Goal: Task Accomplishment & Management: Use online tool/utility

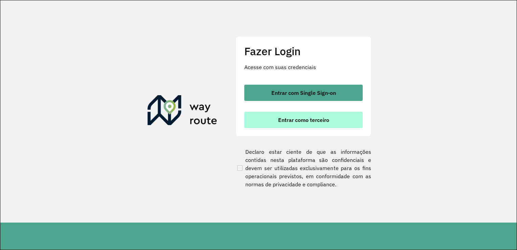
click at [305, 117] on span "Entrar como terceiro" at bounding box center [303, 119] width 51 height 5
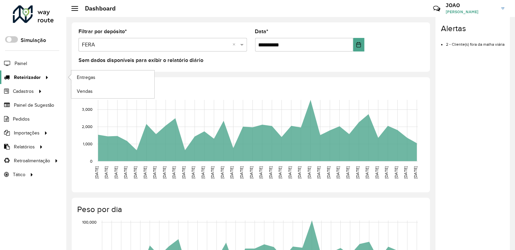
click at [34, 79] on span "Roteirizador" at bounding box center [27, 77] width 27 height 7
click at [93, 76] on span "Entregas" at bounding box center [86, 77] width 19 height 7
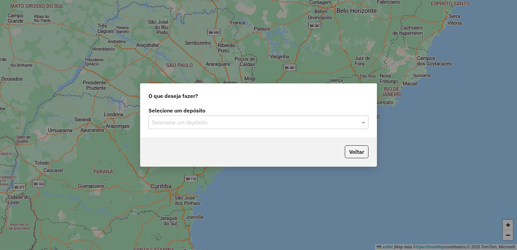
click at [244, 127] on div "Selecione um depósito" at bounding box center [259, 122] width 220 height 14
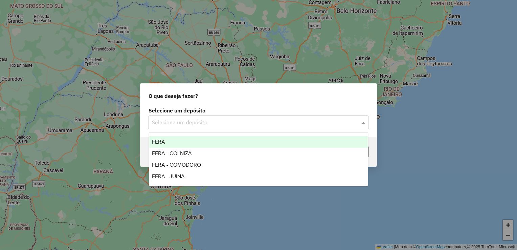
click at [184, 142] on div "FERA" at bounding box center [258, 142] width 219 height 12
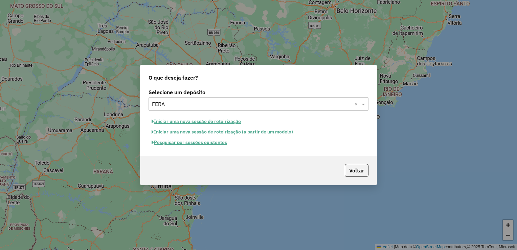
click at [190, 143] on button "Pesquisar por sessões existentes" at bounding box center [190, 142] width 82 height 10
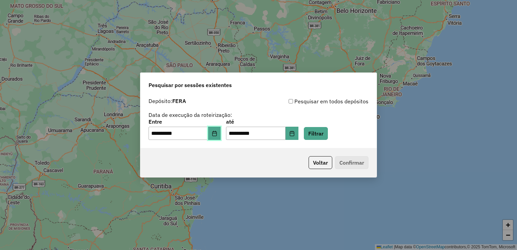
click at [216, 135] on button "Choose Date" at bounding box center [214, 134] width 13 height 14
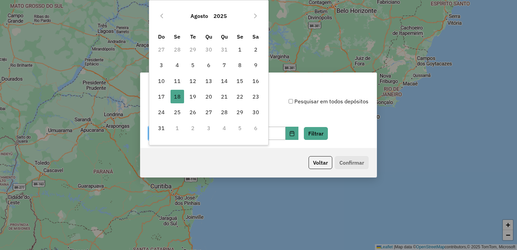
click at [249, 80] on tr "10 11 12 13 14 15 16" at bounding box center [209, 81] width 110 height 16
click at [257, 80] on span "16" at bounding box center [256, 81] width 14 height 14
type input "**********"
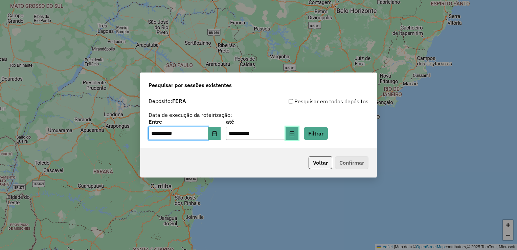
click at [299, 132] on button "Choose Date" at bounding box center [292, 134] width 13 height 14
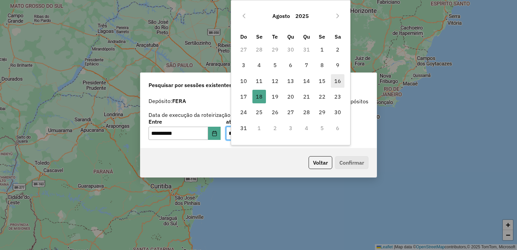
click at [338, 77] on span "16" at bounding box center [338, 81] width 14 height 14
type input "**********"
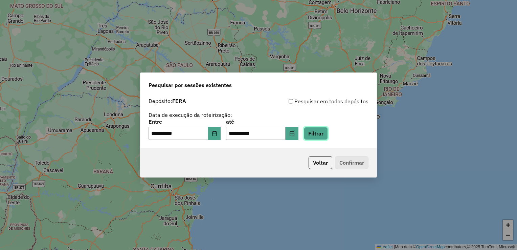
click at [326, 135] on button "Filtrar" at bounding box center [316, 133] width 24 height 13
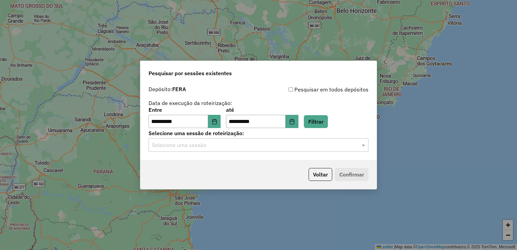
click at [319, 151] on div "Selecione uma sessão" at bounding box center [259, 145] width 220 height 14
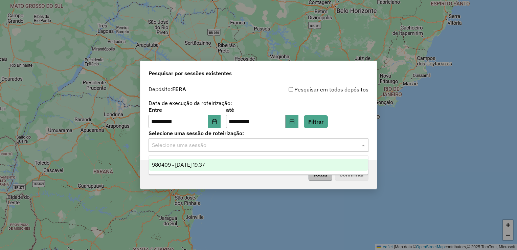
drag, startPoint x: 180, startPoint y: 163, endPoint x: 320, endPoint y: 170, distance: 139.7
click at [186, 163] on span "980409 - 16/08/2025 19:37" at bounding box center [178, 165] width 53 height 6
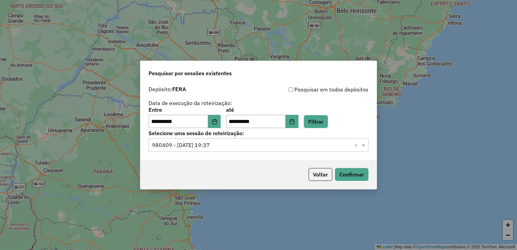
click at [370, 176] on div "Voltar Confirmar" at bounding box center [259, 174] width 236 height 29
click at [358, 176] on button "Confirmar" at bounding box center [352, 174] width 34 height 13
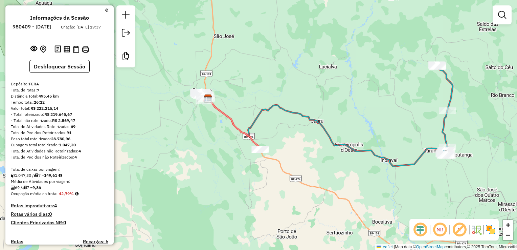
drag, startPoint x: 406, startPoint y: 152, endPoint x: 306, endPoint y: 116, distance: 106.1
click at [310, 116] on div "Janela de atendimento Grade de atendimento Capacidade Transportadoras Veículos …" at bounding box center [258, 125] width 517 height 250
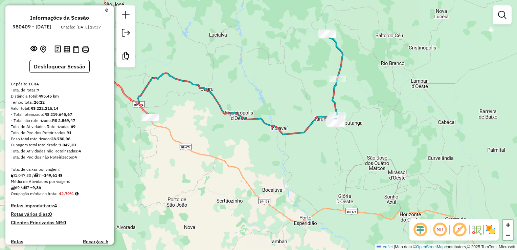
click at [331, 118] on img at bounding box center [334, 122] width 9 height 9
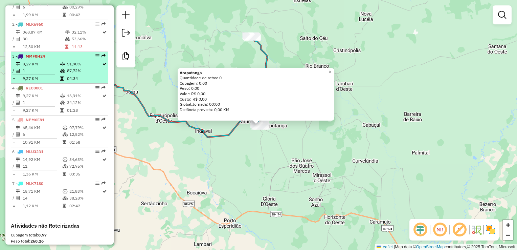
scroll to position [300, 0]
